Goal: Find specific page/section

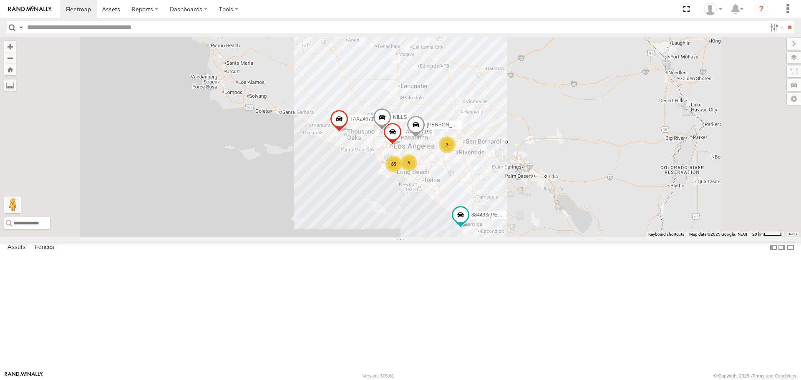
click at [334, 229] on div "TAXZ467188 884493/[PERSON_NAME]/T-1628 [PERSON_NAME] TAXZ467190 69 3 5" at bounding box center [400, 137] width 801 height 200
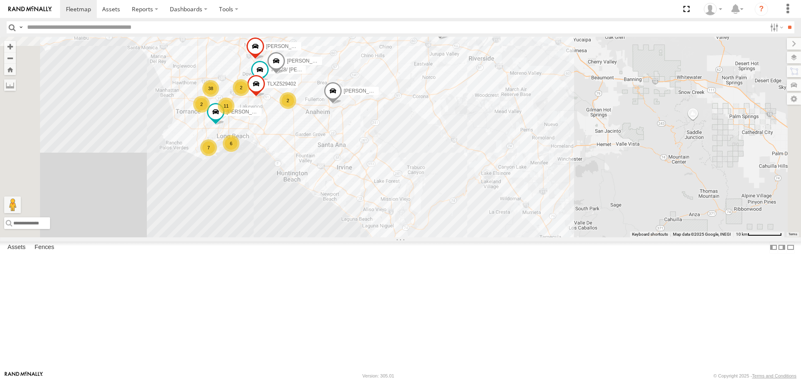
drag, startPoint x: 524, startPoint y: 286, endPoint x: 518, endPoint y: 254, distance: 31.8
click at [519, 237] on div "TAXZ467188 884493/[PERSON_NAME]/T-1628 [PERSON_NAME] TAXZ467190 [PERSON_NAME]/T…" at bounding box center [400, 137] width 801 height 200
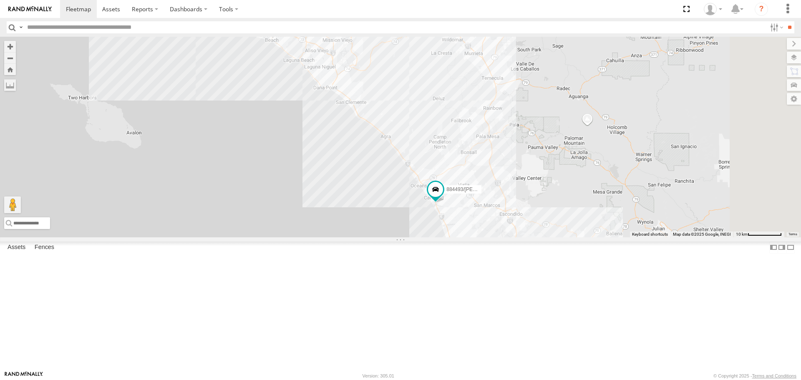
drag, startPoint x: 536, startPoint y: 264, endPoint x: 476, endPoint y: 113, distance: 162.5
click at [477, 117] on div "TAXZ467188 884493/[PERSON_NAME]/T-1628 [PERSON_NAME] TAXZ467190 [PERSON_NAME]/T…" at bounding box center [400, 137] width 801 height 200
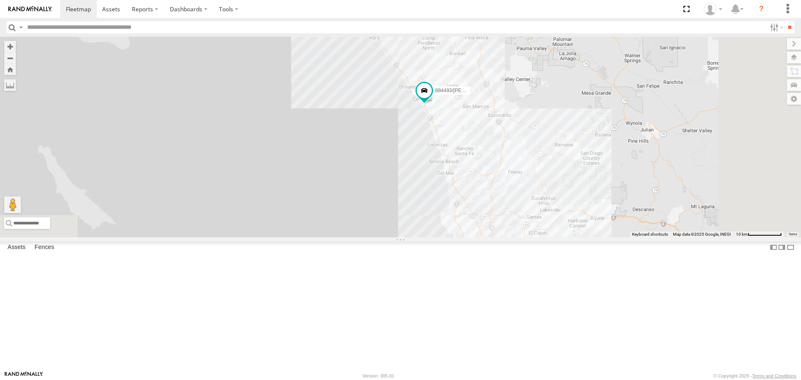
drag, startPoint x: 526, startPoint y: 137, endPoint x: 512, endPoint y: 53, distance: 85.5
click at [512, 53] on div "TAXZ467188 884493/[PERSON_NAME]/T-1628 [PERSON_NAME] TAXZ467190 [PERSON_NAME]/T…" at bounding box center [400, 137] width 801 height 200
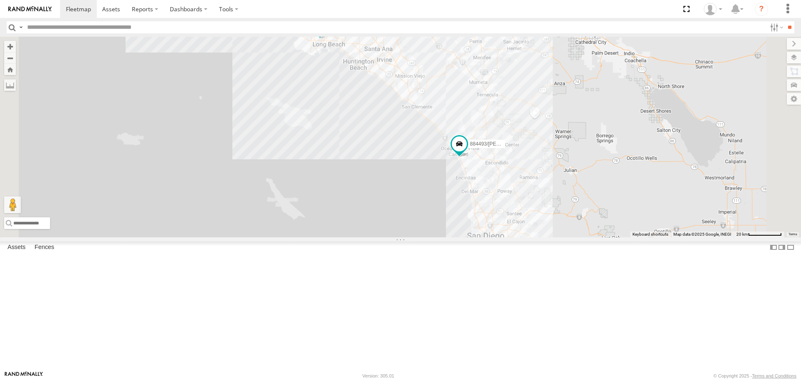
drag, startPoint x: 546, startPoint y: 131, endPoint x: 582, endPoint y: 256, distance: 130.1
click at [582, 237] on div "TAXZ467188 884493/[PERSON_NAME]/T-1628 [PERSON_NAME] TAXZ467190 [PERSON_NAME]/T…" at bounding box center [400, 137] width 801 height 200
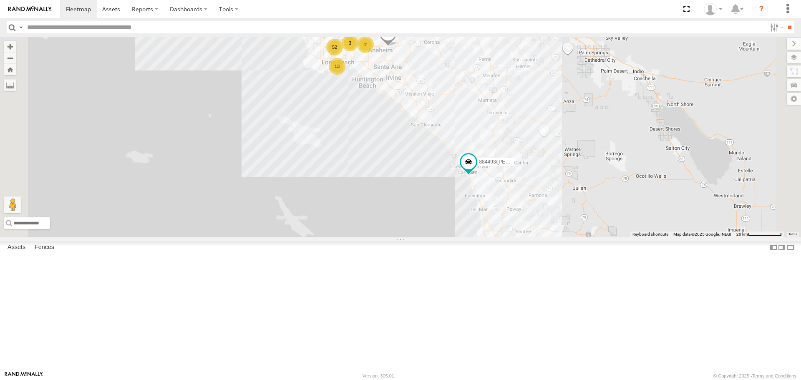
drag, startPoint x: 483, startPoint y: 155, endPoint x: 505, endPoint y: 189, distance: 40.5
click at [506, 191] on div "TAXZ467188 884493/[PERSON_NAME]/T-1628 [PERSON_NAME] TAXZ467190 [PERSON_NAME]/T…" at bounding box center [400, 137] width 801 height 200
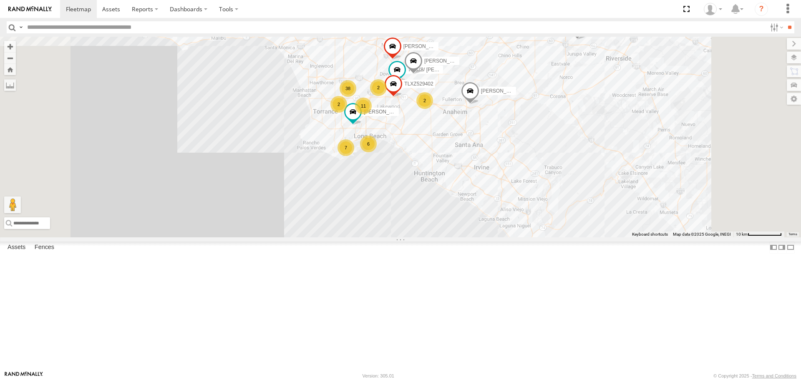
click at [372, 114] on div "11" at bounding box center [363, 106] width 17 height 17
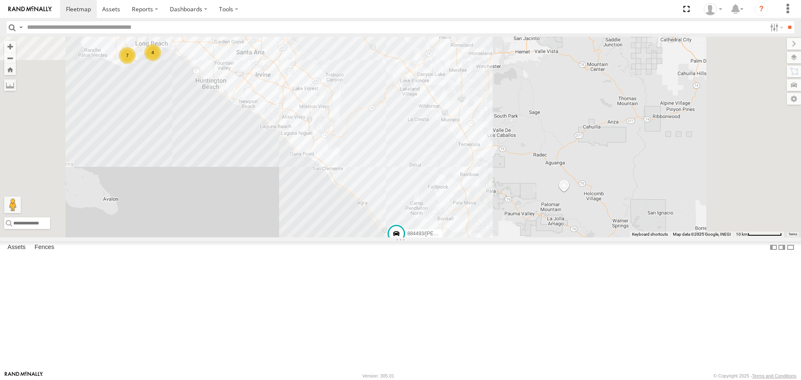
drag, startPoint x: 412, startPoint y: 215, endPoint x: 413, endPoint y: 223, distance: 7.6
click at [413, 223] on div "TAXZ467188 884493/[PERSON_NAME]/T-1628 [PERSON_NAME] 7 4" at bounding box center [400, 137] width 801 height 200
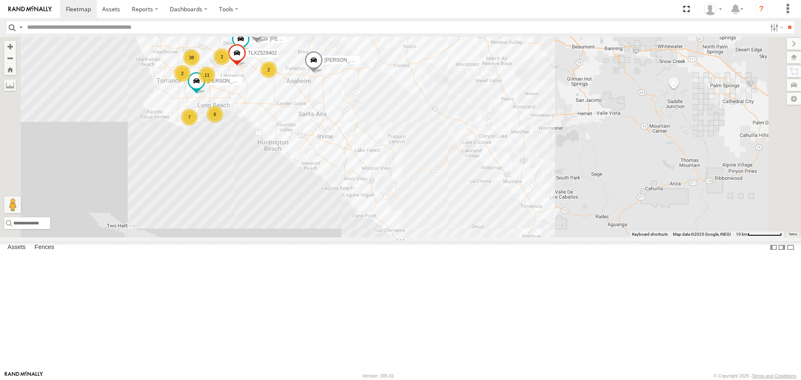
drag, startPoint x: 350, startPoint y: 141, endPoint x: 413, endPoint y: 201, distance: 85.9
click at [413, 201] on div "TAXZ467188 884493/[PERSON_NAME]/T-1628 [PERSON_NAME] 7 6 11 38 LARS/T-1623 2 [P…" at bounding box center [400, 137] width 801 height 200
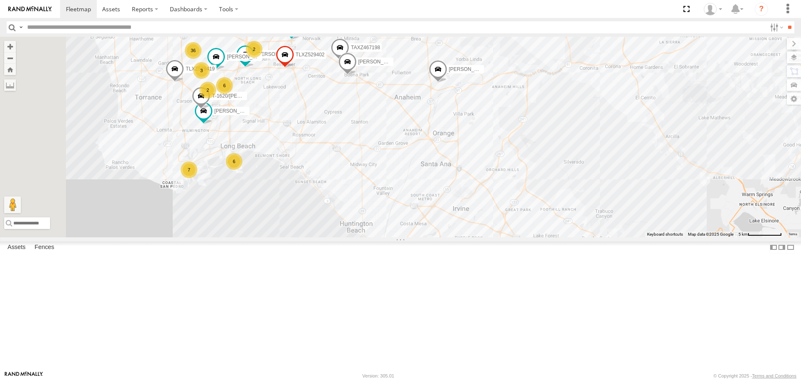
drag, startPoint x: 317, startPoint y: 149, endPoint x: 368, endPoint y: 162, distance: 53.4
click at [368, 162] on div "TAXZ467188 884493/[PERSON_NAME]/T-1628 [PERSON_NAME] [PERSON_NAME]/T-1623 [PERS…" at bounding box center [400, 137] width 801 height 200
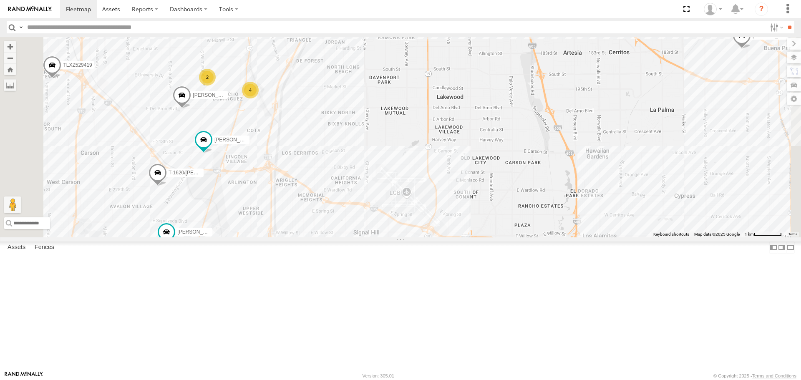
click at [398, 138] on div "TAXZ467188 884493/[PERSON_NAME]/T-1628 [PERSON_NAME] [PERSON_NAME]/T-1623 [PERS…" at bounding box center [400, 137] width 801 height 200
click at [260, 98] on div "4" at bounding box center [252, 90] width 17 height 17
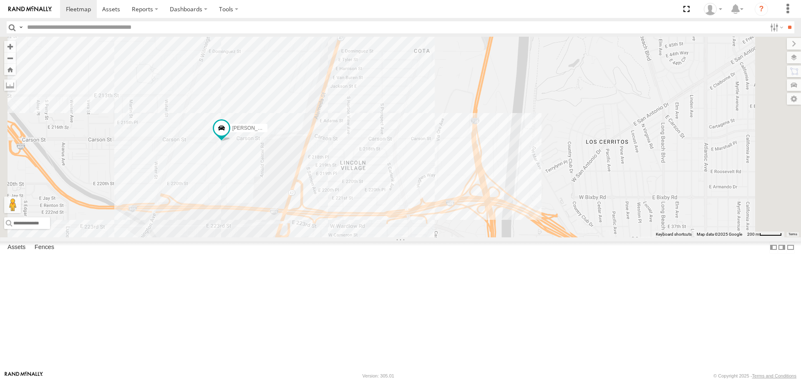
click at [326, 215] on div "[PERSON_NAME]/T-1625 T-1620/[PERSON_NAME]/T-1698 [PERSON_NAME] TAXZ465585 TLXZ5…" at bounding box center [400, 137] width 801 height 200
click at [277, 219] on div "[PERSON_NAME]/T-1625 T-1620/[PERSON_NAME]/T-1698 [PERSON_NAME] TAXZ465585 TLXZ5…" at bounding box center [400, 137] width 801 height 200
click at [340, 180] on div "[PERSON_NAME]/T-1625 T-1620/[PERSON_NAME]/T-1698 [PERSON_NAME] TAXZ465585 TLXZ5…" at bounding box center [400, 137] width 801 height 200
click at [334, 215] on div "[PERSON_NAME]/T-1625 T-1620/[PERSON_NAME]/T-1698 [PERSON_NAME] TAXZ465585 TLXZ5…" at bounding box center [400, 137] width 801 height 200
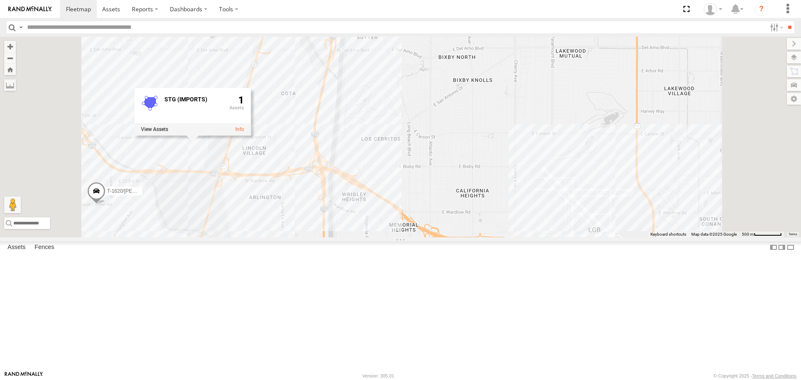
click at [332, 234] on div "[PERSON_NAME]/T-1625 T-1620/[PERSON_NAME]/T-1698 [PERSON_NAME] TAXZ465585 TLXZ5…" at bounding box center [400, 137] width 801 height 200
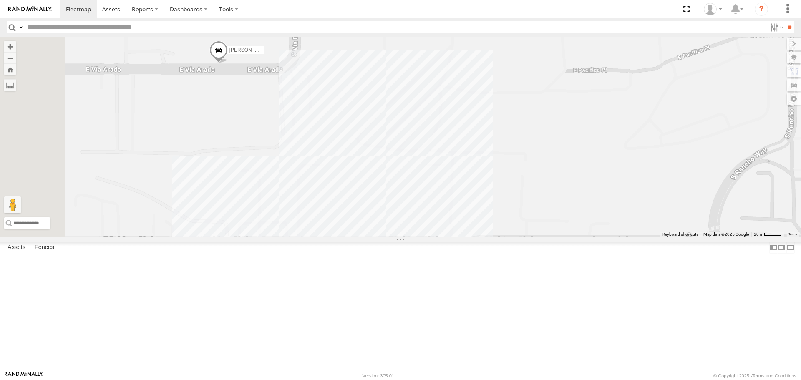
drag, startPoint x: 304, startPoint y: 121, endPoint x: 372, endPoint y: 177, distance: 88.3
click at [372, 177] on div "[PERSON_NAME]/T-1625 T-1620/[PERSON_NAME]/T-1698 [PERSON_NAME] TAXZ465585 TLXZ5…" at bounding box center [400, 137] width 801 height 200
